Goal: Task Accomplishment & Management: Complete application form

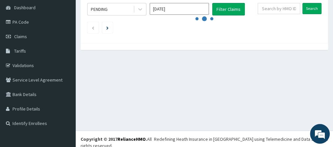
click at [146, 83] on div "All Claims Dashboard Claims Download Paid Claims Add Claim × Note you can only …" at bounding box center [204, 41] width 257 height 178
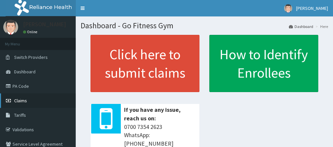
click at [56, 103] on link "Claims" at bounding box center [38, 101] width 76 height 14
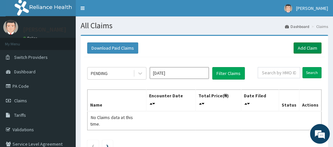
click at [308, 44] on link "Add Claim" at bounding box center [308, 47] width 28 height 11
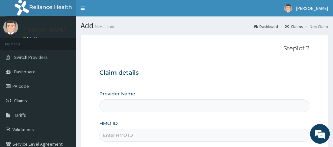
type input "Go Fitness Gym"
type input "1"
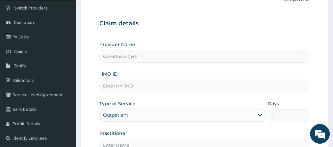
scroll to position [50, 0]
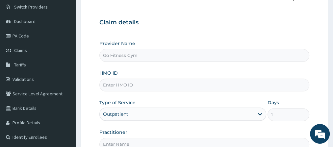
click at [165, 87] on input "HMO ID" at bounding box center [204, 85] width 210 height 13
type input "KUD/10218/A"
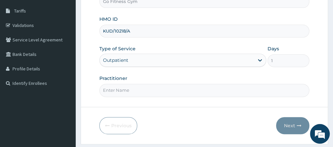
scroll to position [121, 0]
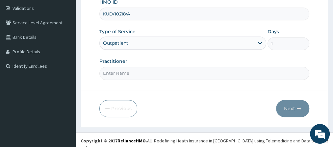
click at [195, 72] on input "Practitioner" at bounding box center [204, 73] width 210 height 13
type input "Gofitness centre"
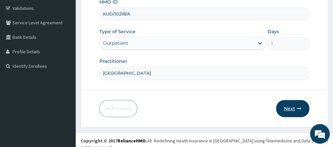
click at [293, 106] on button "Next" at bounding box center [292, 108] width 33 height 17
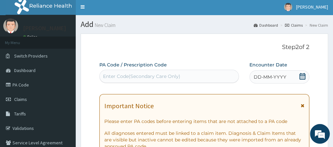
scroll to position [0, 0]
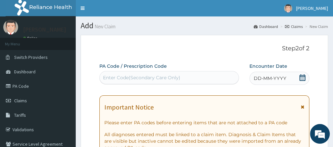
click at [171, 77] on div "Enter Code(Secondary Care Only)" at bounding box center [141, 77] width 77 height 7
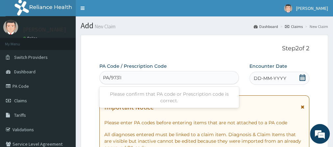
type input "PA/9731FF"
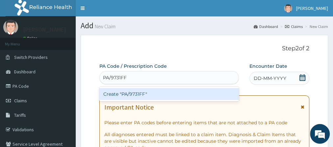
click at [173, 93] on div "Create "PA/9731FF"" at bounding box center [169, 94] width 140 height 12
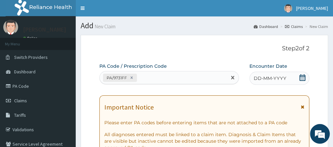
click at [304, 75] on icon at bounding box center [303, 77] width 6 height 7
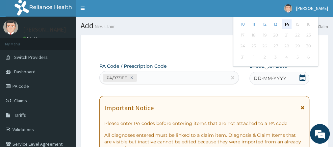
click at [288, 23] on div "14" at bounding box center [287, 24] width 10 height 10
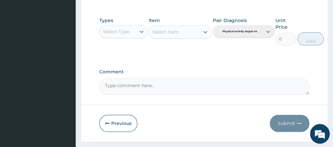
scroll to position [339, 0]
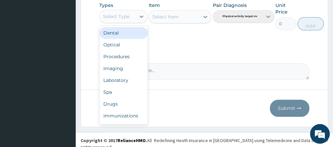
click at [134, 16] on div "Select Type" at bounding box center [118, 16] width 36 height 11
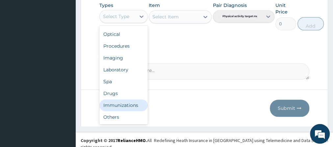
scroll to position [22, 0]
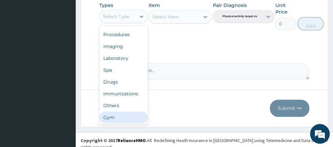
click at [133, 118] on div "Gym" at bounding box center [123, 118] width 48 height 12
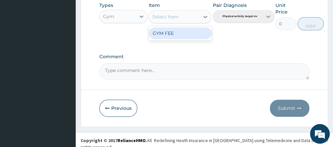
click at [194, 18] on div "Select Item" at bounding box center [174, 17] width 50 height 11
click at [188, 30] on div "GYM FEE" at bounding box center [180, 33] width 63 height 12
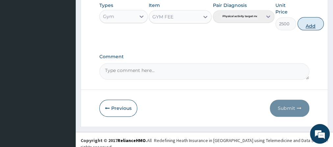
click at [311, 24] on button "Add" at bounding box center [311, 23] width 26 height 13
type input "0"
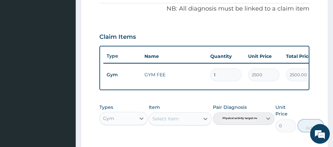
scroll to position [311, 0]
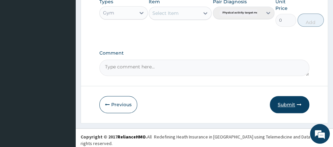
click at [294, 107] on button "Submit" at bounding box center [290, 104] width 40 height 17
